Goal: Check status: Check status

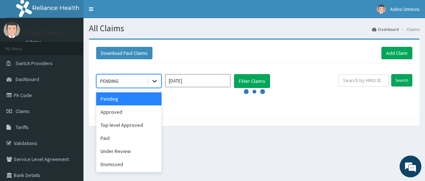
click at [155, 81] on icon at bounding box center [154, 81] width 4 height 3
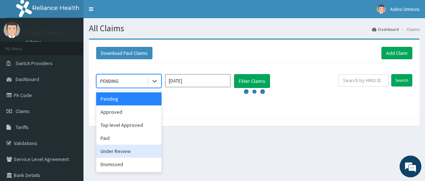
click at [131, 151] on div "Under Review" at bounding box center [128, 150] width 65 height 13
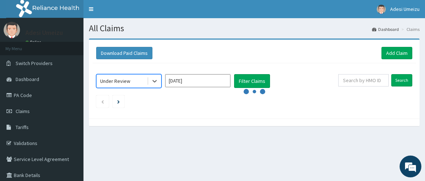
click at [205, 85] on input "[DATE]" at bounding box center [197, 80] width 65 height 13
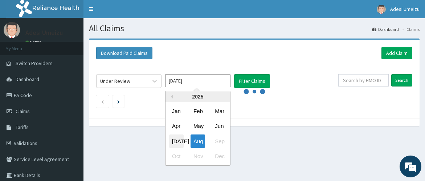
click at [177, 143] on div "[DATE]" at bounding box center [176, 140] width 15 height 13
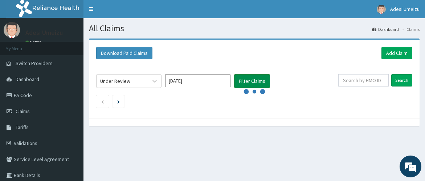
click at [256, 78] on button "Filter Claims" at bounding box center [252, 81] width 36 height 14
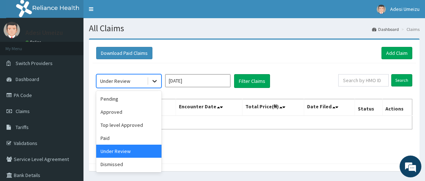
click at [153, 80] on icon at bounding box center [154, 80] width 7 height 7
click at [114, 115] on div "Approved" at bounding box center [128, 111] width 65 height 13
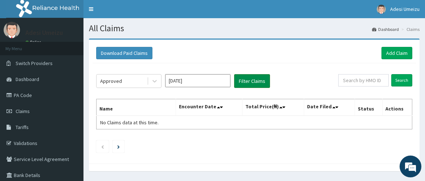
click at [256, 81] on button "Filter Claims" at bounding box center [252, 81] width 36 height 14
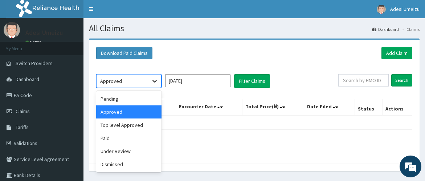
click at [154, 80] on icon at bounding box center [154, 80] width 7 height 7
click at [129, 124] on div "Top level Approved" at bounding box center [128, 124] width 65 height 13
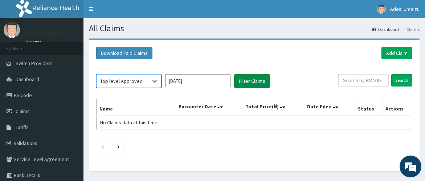
click at [247, 81] on button "Filter Claims" at bounding box center [252, 81] width 36 height 14
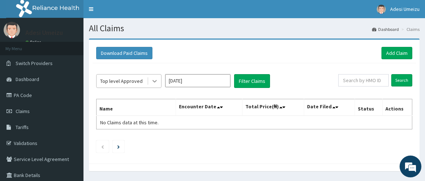
click at [153, 81] on icon at bounding box center [154, 80] width 7 height 7
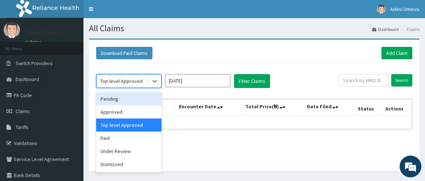
click at [125, 100] on div "Pending" at bounding box center [128, 98] width 65 height 13
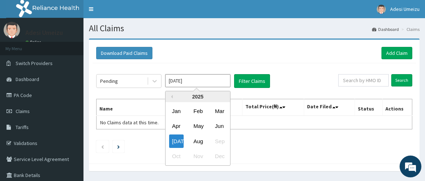
click at [213, 79] on input "[DATE]" at bounding box center [197, 80] width 65 height 13
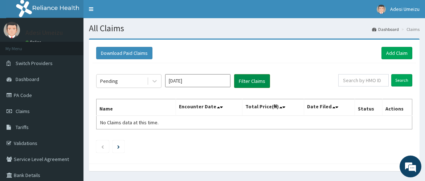
click at [261, 82] on button "Filter Claims" at bounding box center [252, 81] width 36 height 14
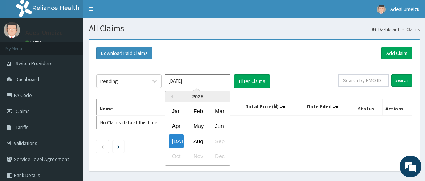
click at [220, 81] on input "[DATE]" at bounding box center [197, 80] width 65 height 13
click at [197, 142] on div "Aug" at bounding box center [197, 140] width 15 height 13
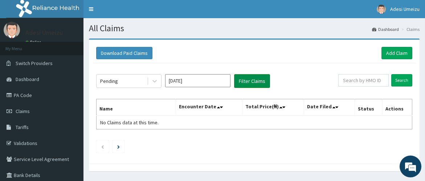
click at [246, 80] on button "Filter Claims" at bounding box center [252, 81] width 36 height 14
click at [153, 80] on icon at bounding box center [154, 81] width 4 height 3
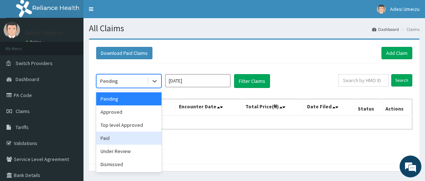
click at [126, 136] on div "Paid" at bounding box center [128, 137] width 65 height 13
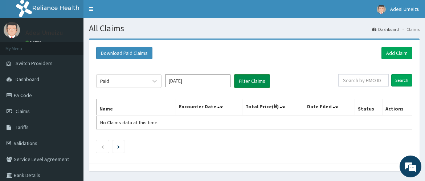
click at [250, 79] on button "Filter Claims" at bounding box center [252, 81] width 36 height 14
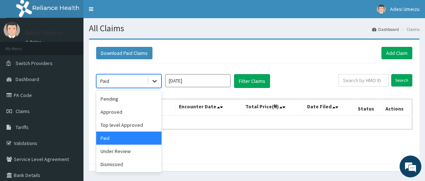
click at [154, 81] on icon at bounding box center [154, 81] width 4 height 3
click at [225, 79] on input "[DATE]" at bounding box center [197, 80] width 65 height 13
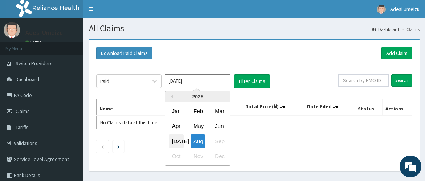
click at [177, 140] on div "[DATE]" at bounding box center [176, 140] width 15 height 13
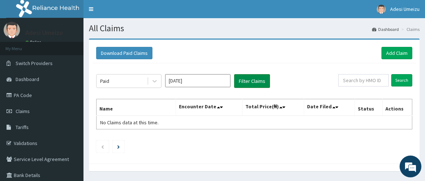
click at [246, 84] on button "Filter Claims" at bounding box center [252, 81] width 36 height 14
click at [249, 79] on button "Filter Claims" at bounding box center [252, 81] width 36 height 14
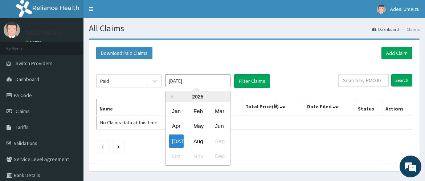
click at [219, 80] on input "[DATE]" at bounding box center [197, 80] width 65 height 13
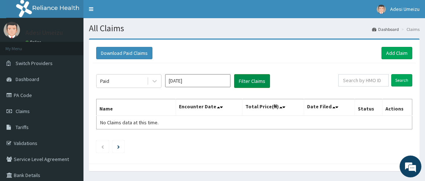
click at [253, 79] on button "Filter Claims" at bounding box center [252, 81] width 36 height 14
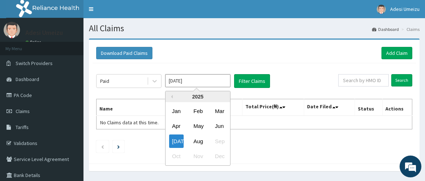
click at [222, 81] on input "[DATE]" at bounding box center [197, 80] width 65 height 13
click at [196, 140] on div "Aug" at bounding box center [197, 140] width 15 height 13
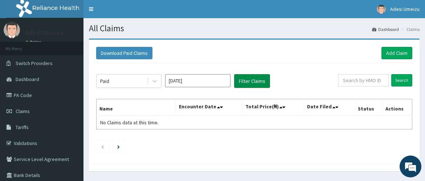
click at [256, 78] on button "Filter Claims" at bounding box center [252, 81] width 36 height 14
click at [154, 81] on icon at bounding box center [154, 81] width 4 height 3
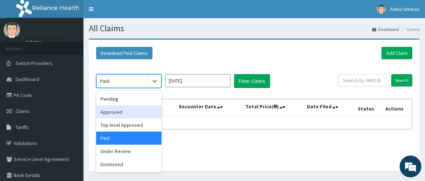
click at [110, 113] on div "Approved" at bounding box center [128, 111] width 65 height 13
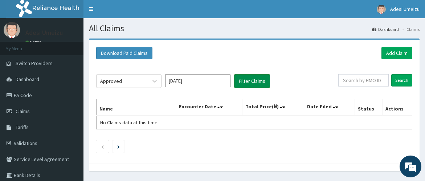
click at [253, 80] on button "Filter Claims" at bounding box center [252, 81] width 36 height 14
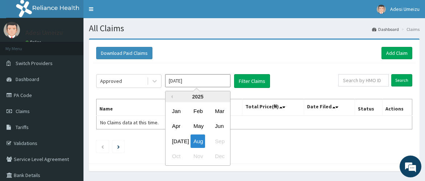
click at [217, 80] on input "[DATE]" at bounding box center [197, 80] width 65 height 13
click at [177, 141] on div "[DATE]" at bounding box center [176, 140] width 15 height 13
type input "[DATE]"
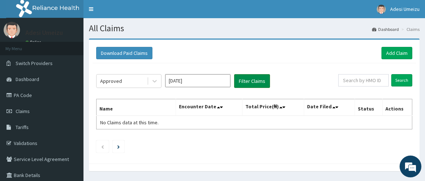
click at [256, 81] on button "Filter Claims" at bounding box center [252, 81] width 36 height 14
click at [218, 80] on input "[DATE]" at bounding box center [197, 80] width 65 height 13
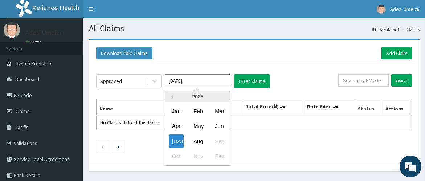
click at [223, 81] on input "[DATE]" at bounding box center [197, 80] width 65 height 13
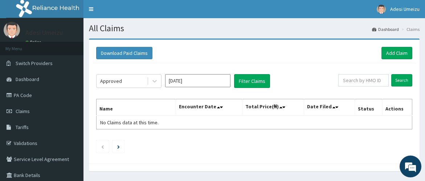
click at [275, 86] on div "Approved [DATE] Filter Claims" at bounding box center [217, 81] width 242 height 14
click at [319, 81] on div "Approved [DATE] Filter Claims" at bounding box center [217, 81] width 242 height 14
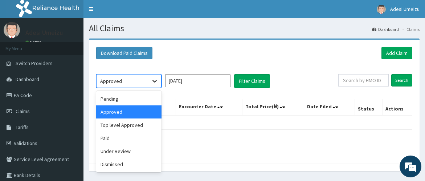
click at [154, 80] on icon at bounding box center [154, 80] width 7 height 7
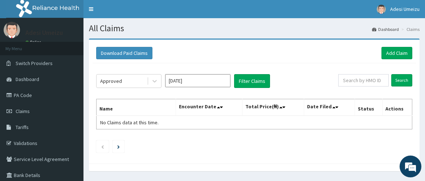
click at [302, 77] on div "Approved [DATE] Filter Claims" at bounding box center [217, 81] width 242 height 14
